Goal: Find specific page/section: Find specific page/section

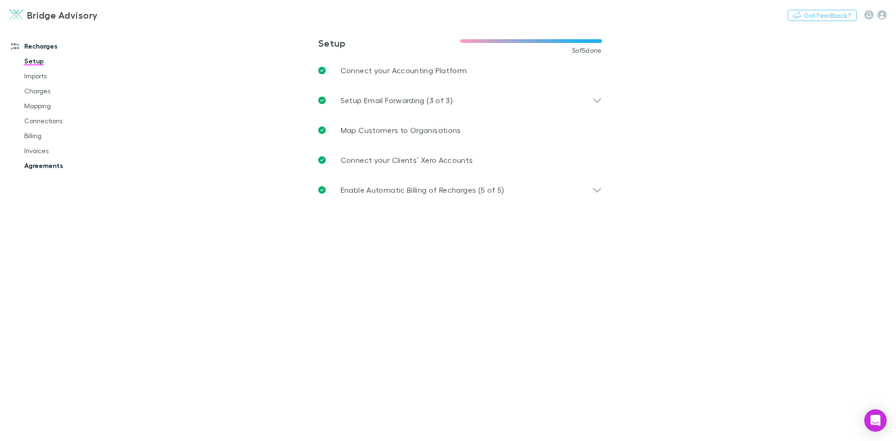
click at [46, 165] on link "Agreements" at bounding box center [70, 165] width 111 height 15
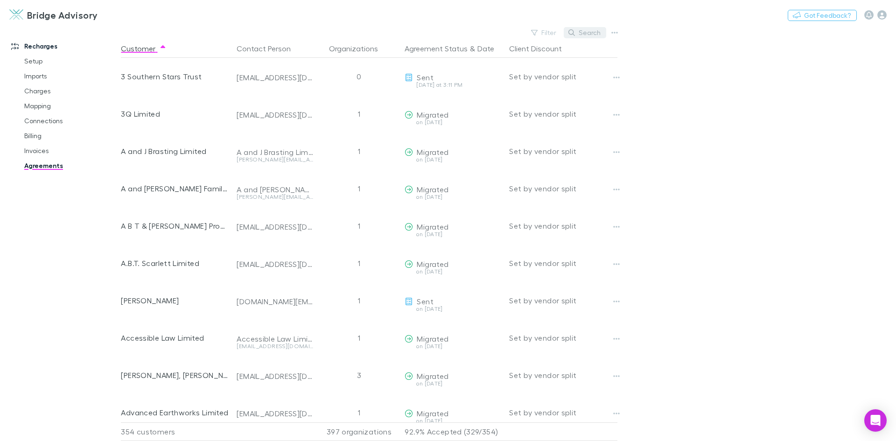
click at [599, 36] on button "Search" at bounding box center [585, 32] width 42 height 11
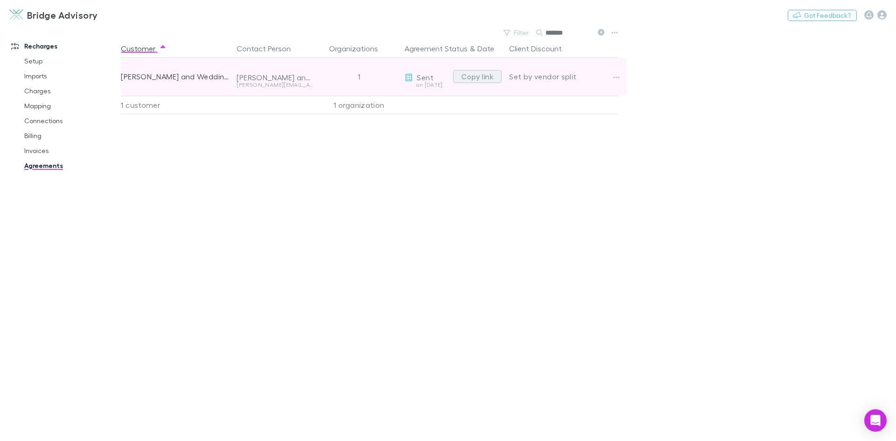
type input "*******"
click at [473, 77] on button "Copy link" at bounding box center [477, 76] width 49 height 13
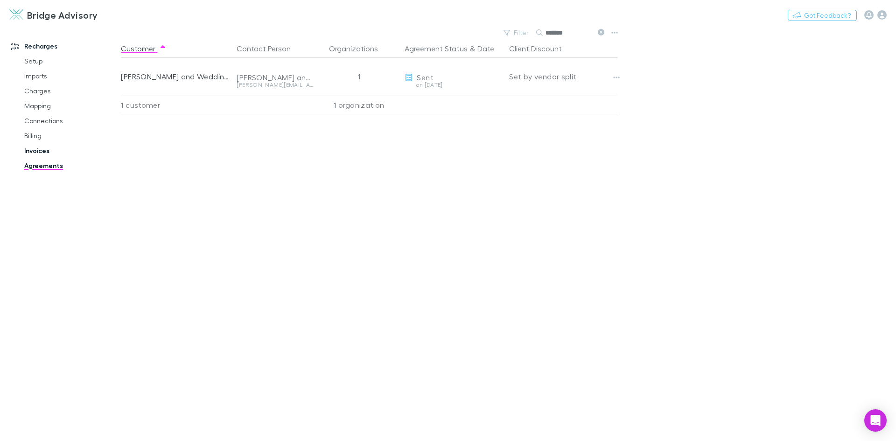
click at [43, 153] on link "Invoices" at bounding box center [70, 150] width 111 height 15
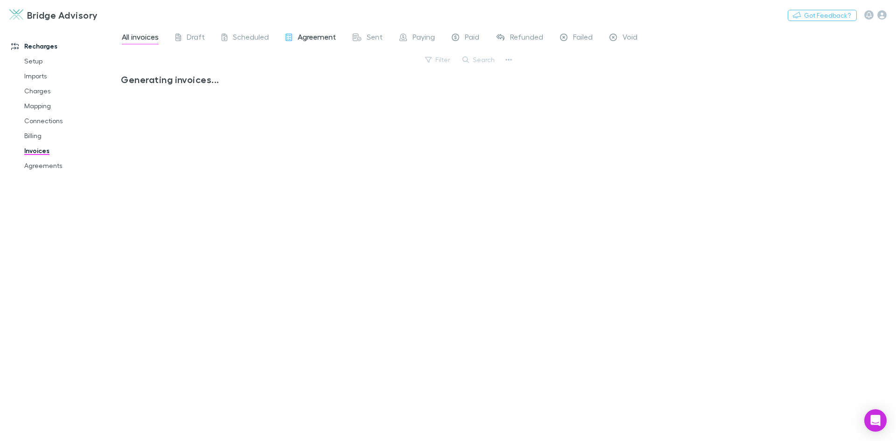
click at [306, 41] on span "Agreement" at bounding box center [317, 38] width 38 height 12
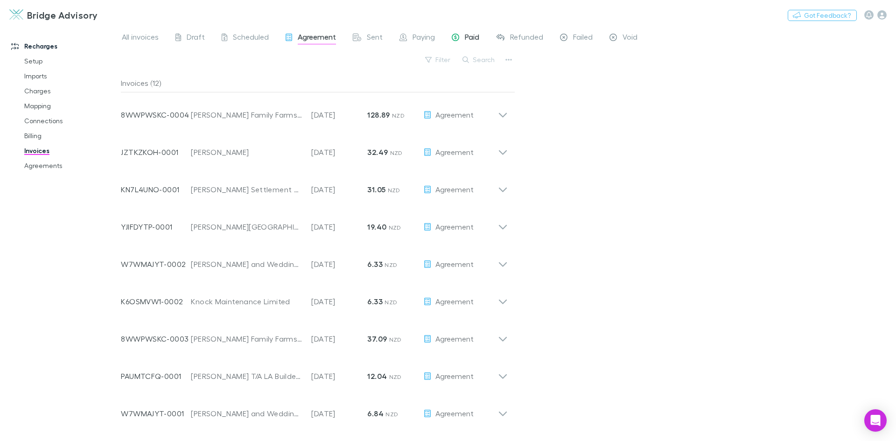
click at [472, 39] on span "Paid" at bounding box center [472, 38] width 14 height 12
click at [432, 40] on span "Paying" at bounding box center [424, 38] width 22 height 12
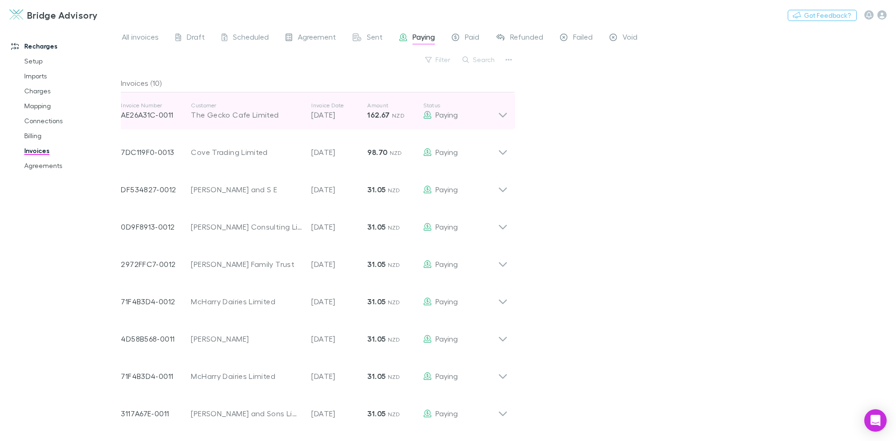
click at [502, 111] on icon at bounding box center [503, 111] width 10 height 19
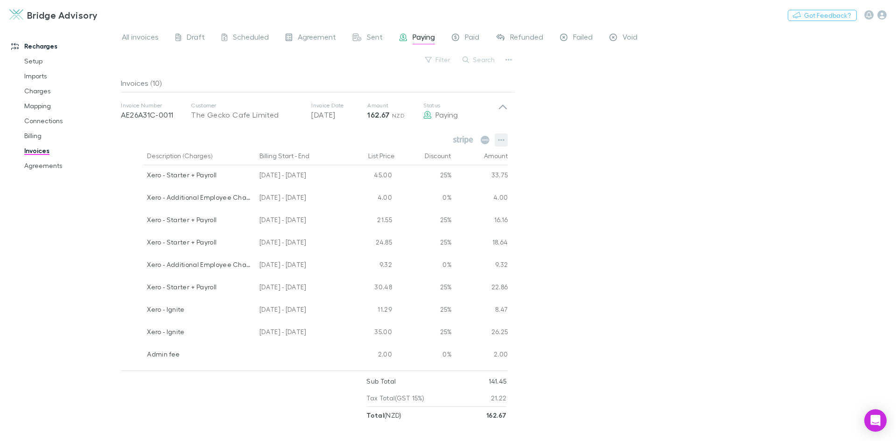
click at [502, 141] on icon "button" at bounding box center [501, 139] width 7 height 7
click at [596, 141] on div at bounding box center [448, 220] width 896 height 441
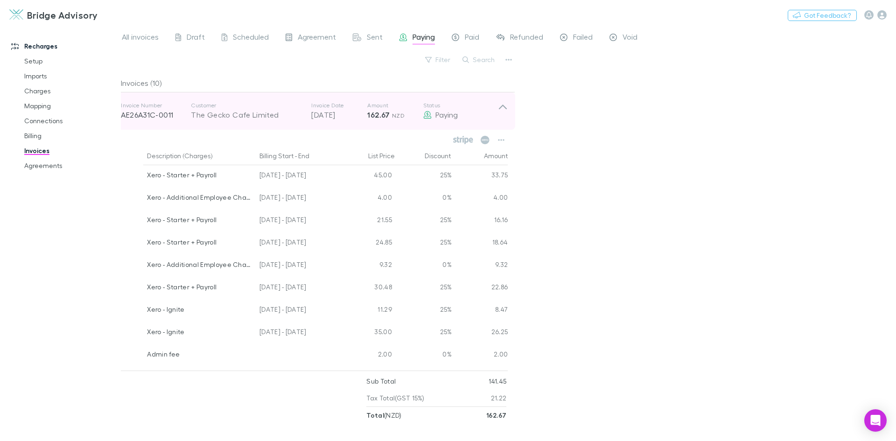
click at [504, 110] on icon at bounding box center [503, 111] width 10 height 19
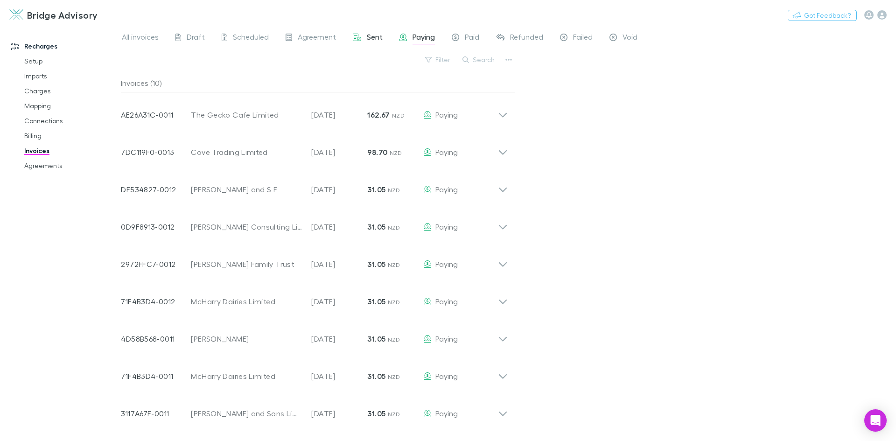
click at [369, 38] on span "Sent" at bounding box center [375, 38] width 16 height 12
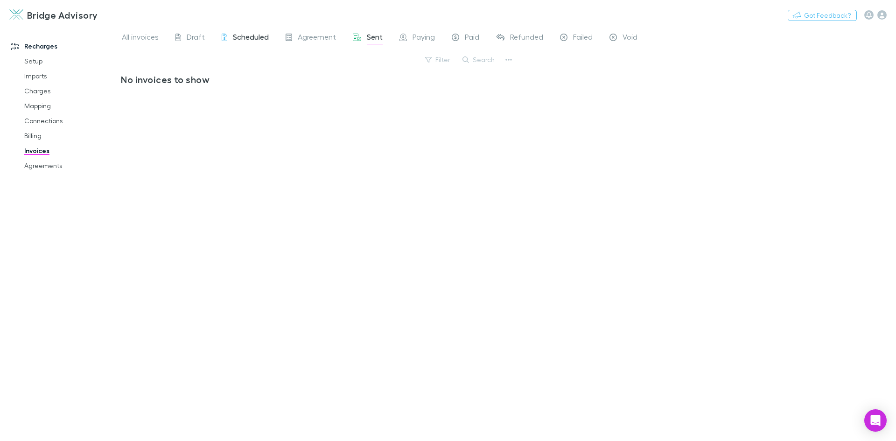
click at [252, 37] on span "Scheduled" at bounding box center [251, 38] width 36 height 12
click at [418, 40] on span "Paying" at bounding box center [424, 38] width 22 height 12
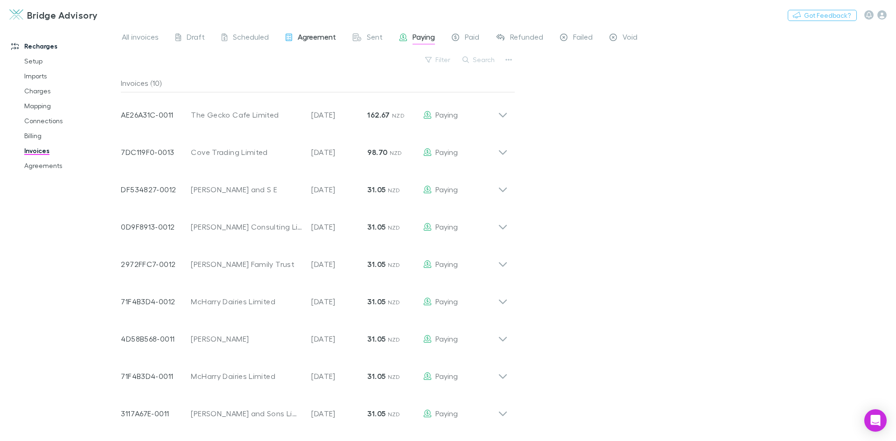
click at [323, 41] on span "Agreement" at bounding box center [317, 38] width 38 height 12
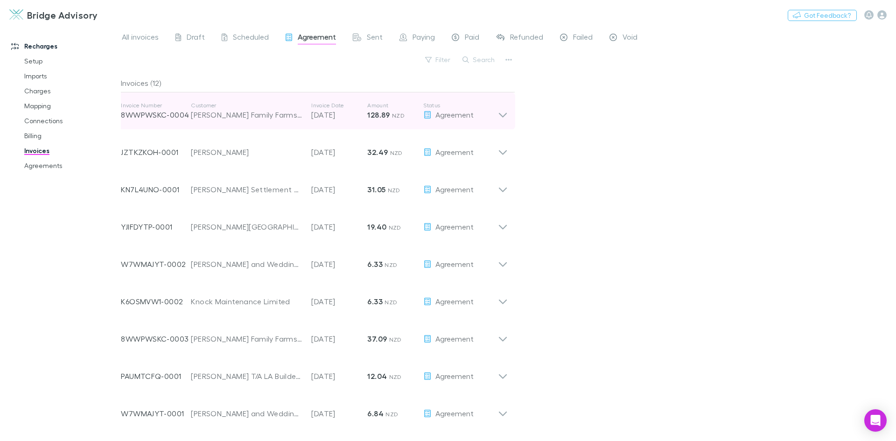
click at [502, 116] on icon at bounding box center [503, 115] width 8 height 5
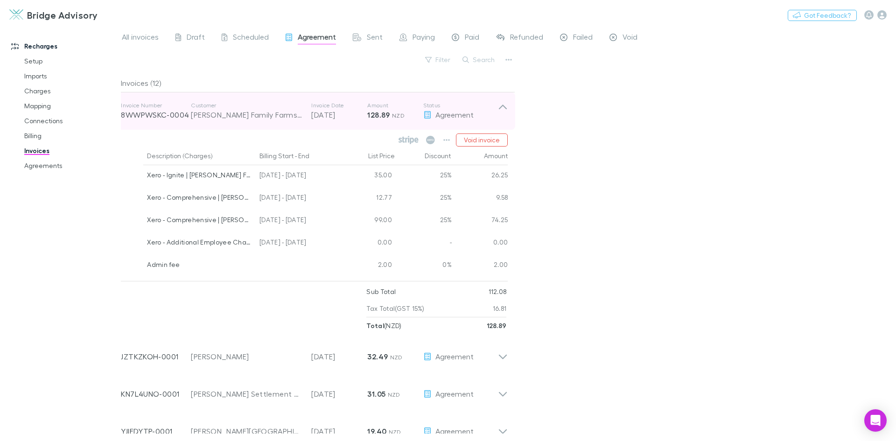
click at [503, 107] on icon at bounding box center [503, 111] width 10 height 19
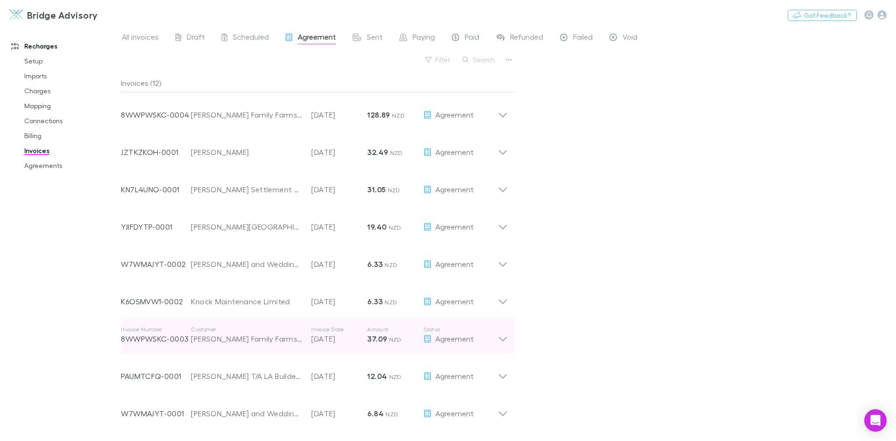
click at [499, 337] on icon at bounding box center [503, 339] width 8 height 5
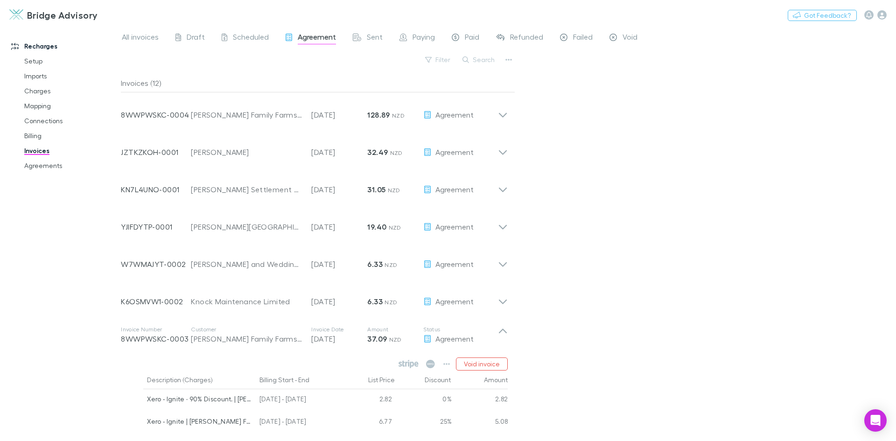
click at [560, 313] on div "All invoices Draft Scheduled Agreement Sent Paying Paid Refunded Failed Void Fi…" at bounding box center [508, 233] width 775 height 415
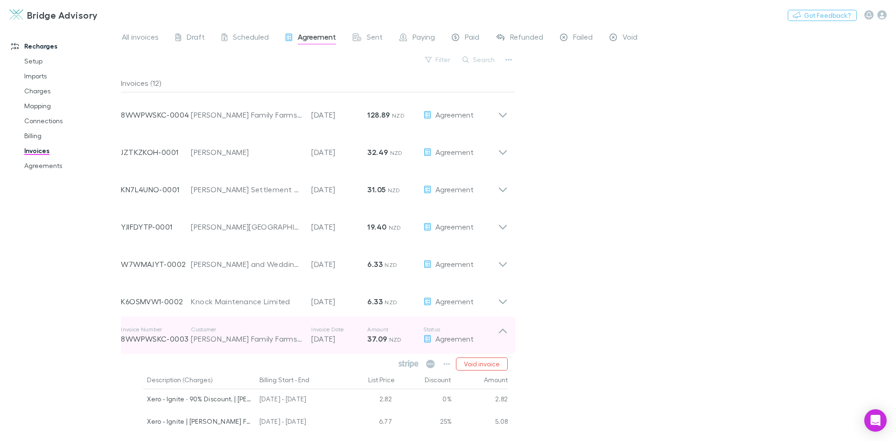
click at [503, 334] on icon at bounding box center [503, 335] width 10 height 19
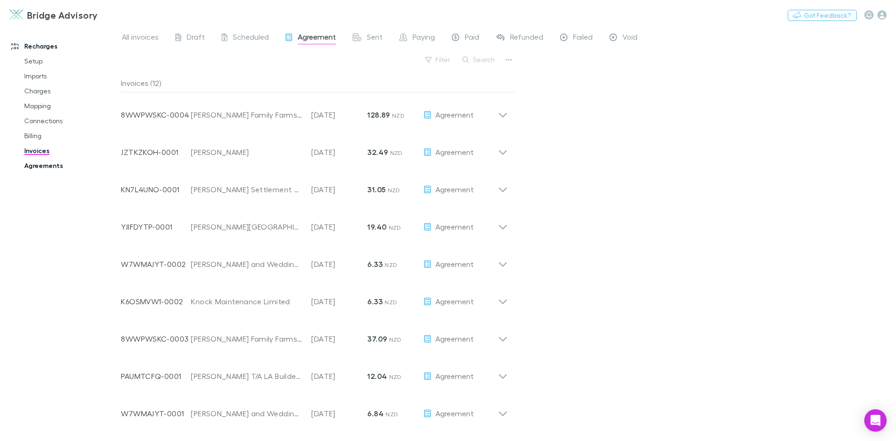
click at [49, 168] on link "Agreements" at bounding box center [70, 165] width 111 height 15
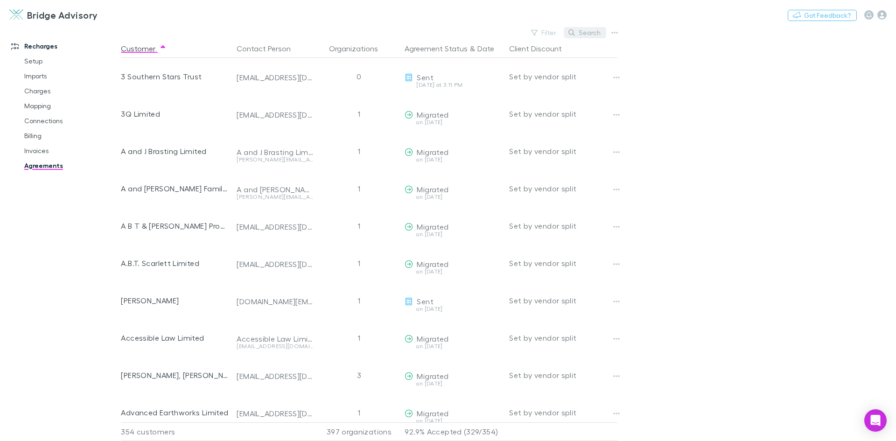
click at [594, 33] on button "Search" at bounding box center [585, 32] width 42 height 11
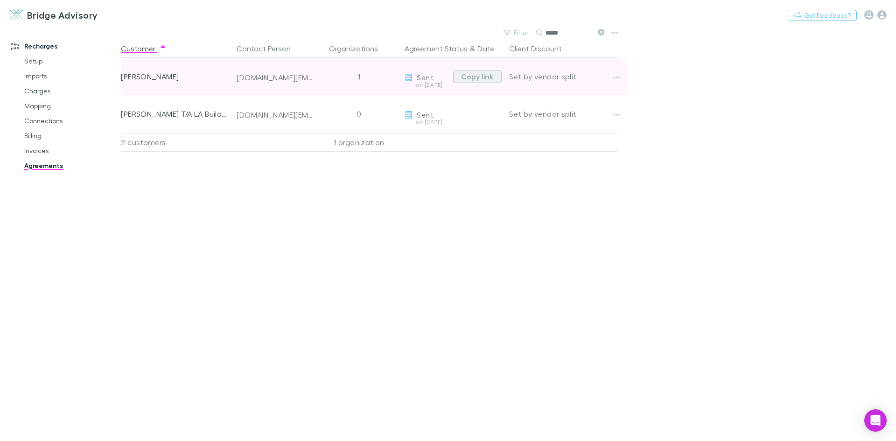
type input "*****"
click at [491, 73] on button "Copy link" at bounding box center [477, 76] width 49 height 13
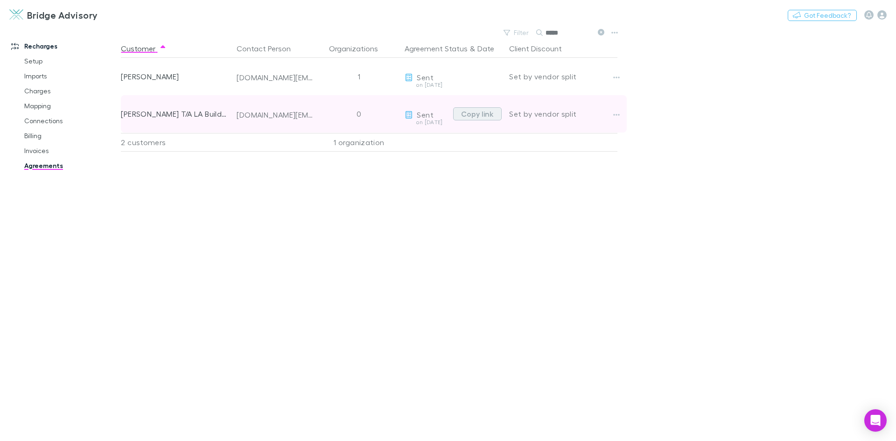
click at [482, 113] on button "Copy link" at bounding box center [477, 113] width 49 height 13
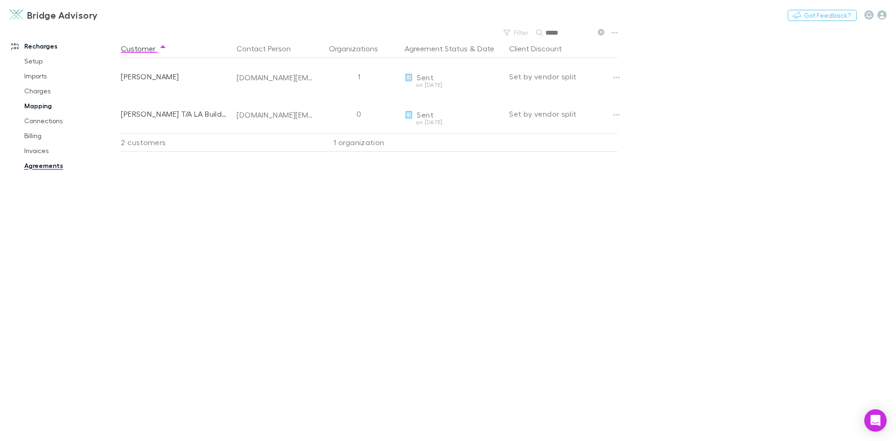
click at [35, 105] on link "Mapping" at bounding box center [70, 105] width 111 height 15
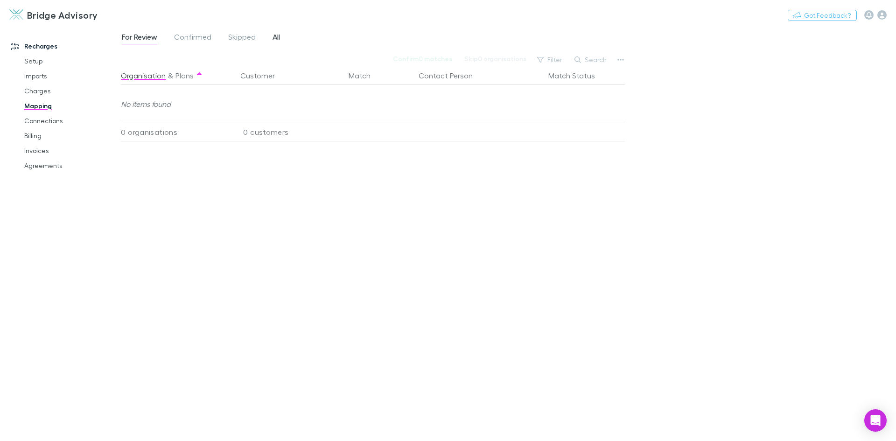
click at [274, 40] on span "All" at bounding box center [276, 38] width 7 height 12
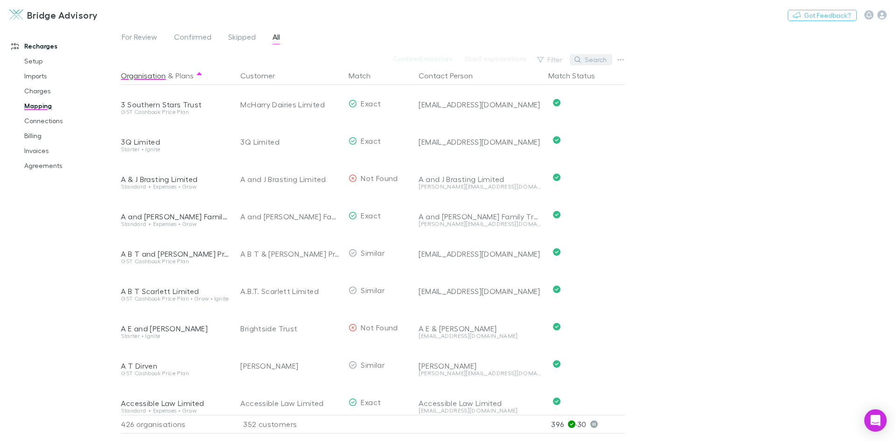
click at [599, 56] on button "Search" at bounding box center [591, 59] width 42 height 11
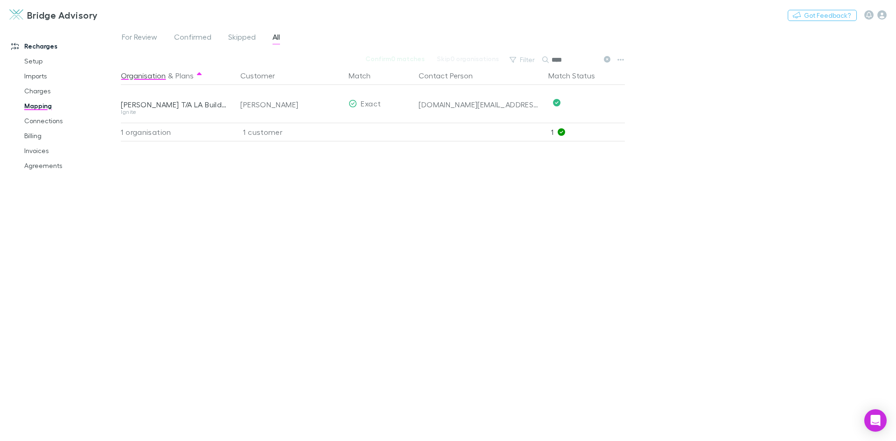
type input "****"
